Goal: Browse casually

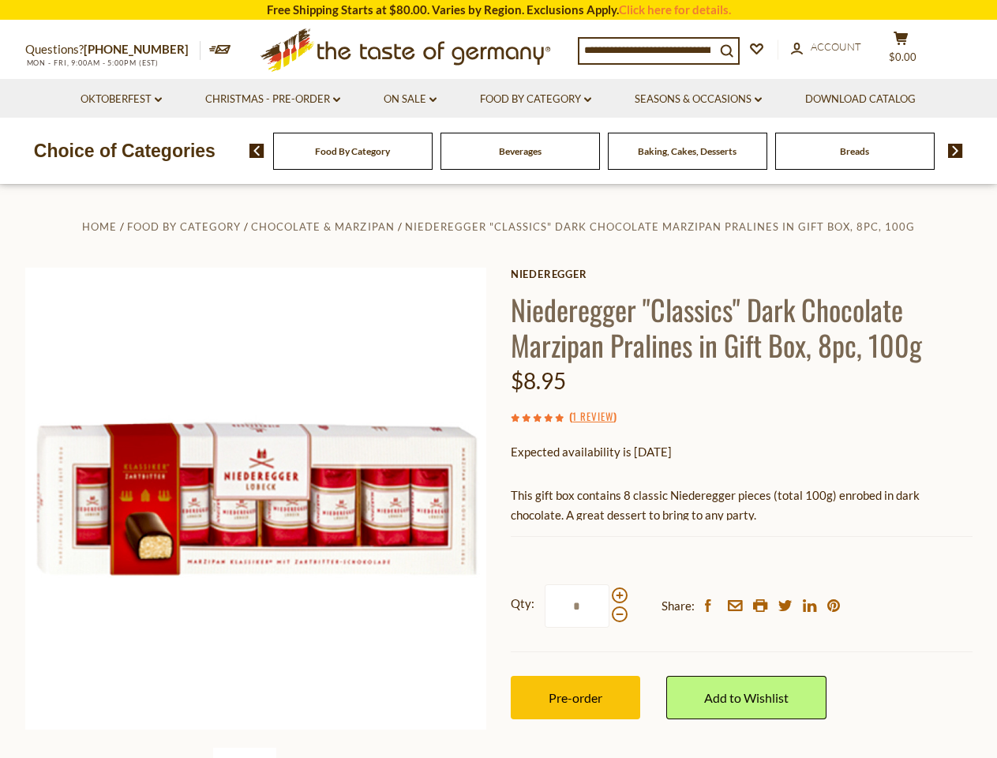
click at [498, 379] on div "Home Food By Category Chocolate & Marzipan Niederegger "Classics" Dark Chocolat…" at bounding box center [498, 519] width 971 height 607
click at [651, 49] on input at bounding box center [647, 50] width 136 height 22
click at [911, 51] on span "$0.00" at bounding box center [903, 57] width 28 height 13
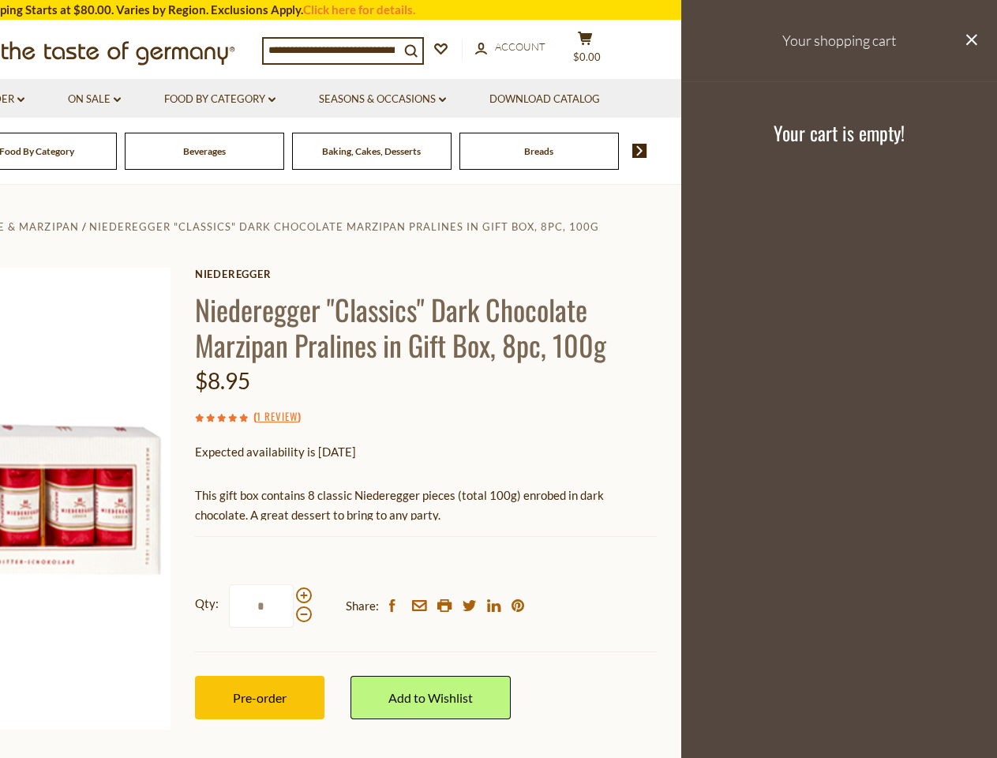
click at [410, 99] on link "Seasons & Occasions dropdown_arrow" at bounding box center [382, 99] width 127 height 17
click at [538, 99] on link "Download Catalog" at bounding box center [544, 99] width 111 height 17
click at [701, 99] on footer "Your cart is empty!" at bounding box center [839, 132] width 316 height 102
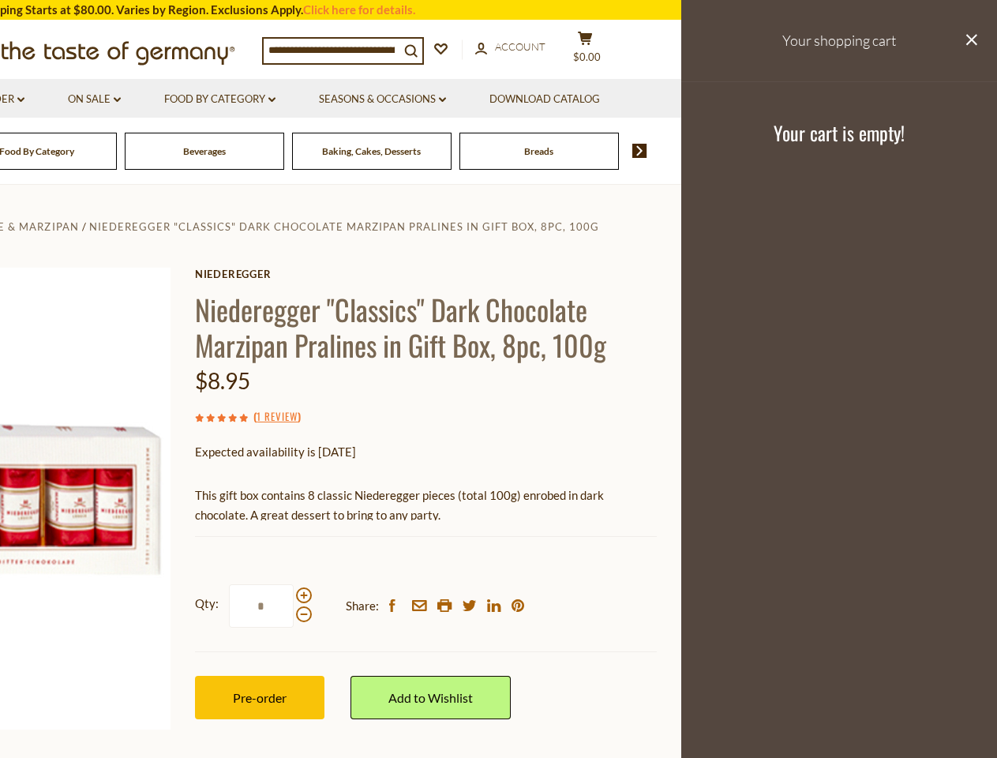
click at [117, 151] on div "Breads" at bounding box center [36, 151] width 159 height 37
click at [117, 151] on div "Beverages" at bounding box center [36, 151] width 159 height 37
